Goal: Transaction & Acquisition: Purchase product/service

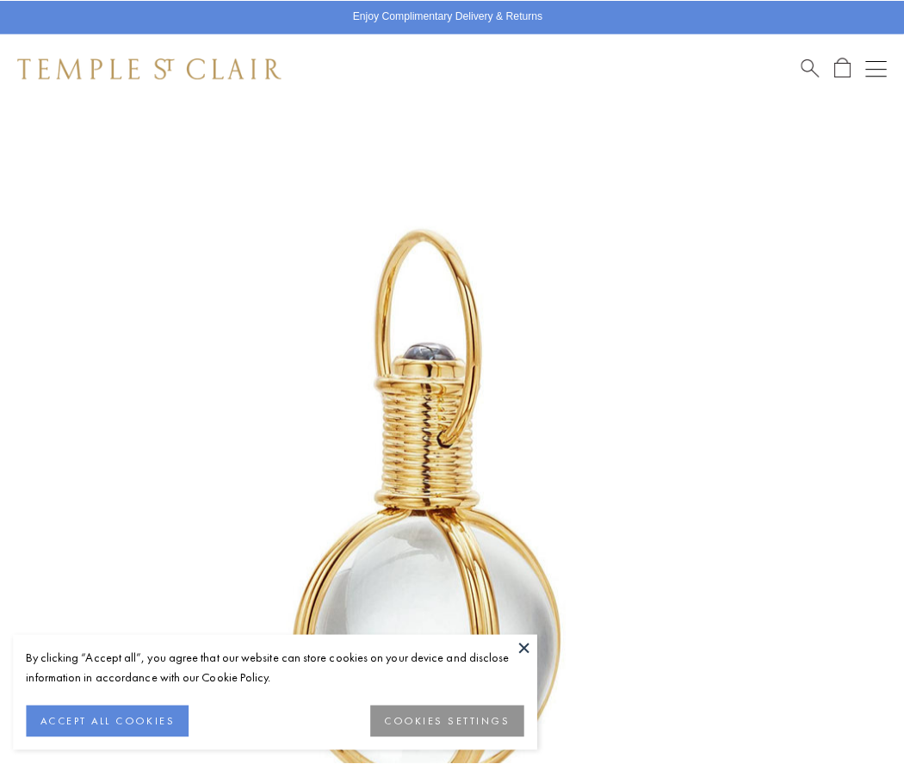
scroll to position [446, 0]
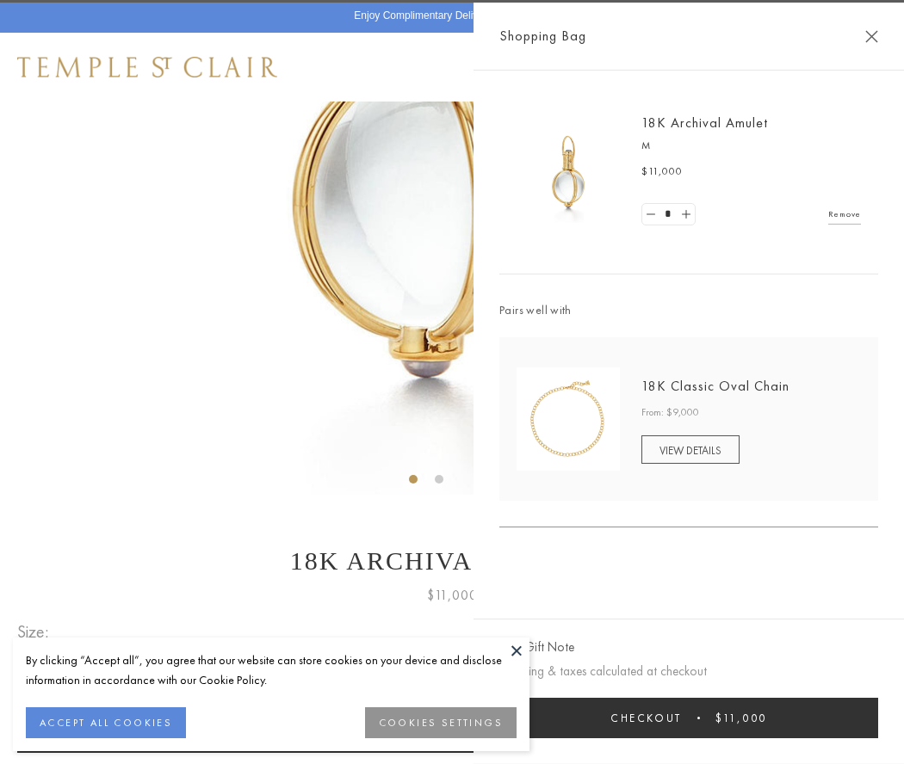
click at [688, 718] on button "Checkout $11,000" at bounding box center [688, 718] width 379 height 40
